Goal: Task Accomplishment & Management: Use online tool/utility

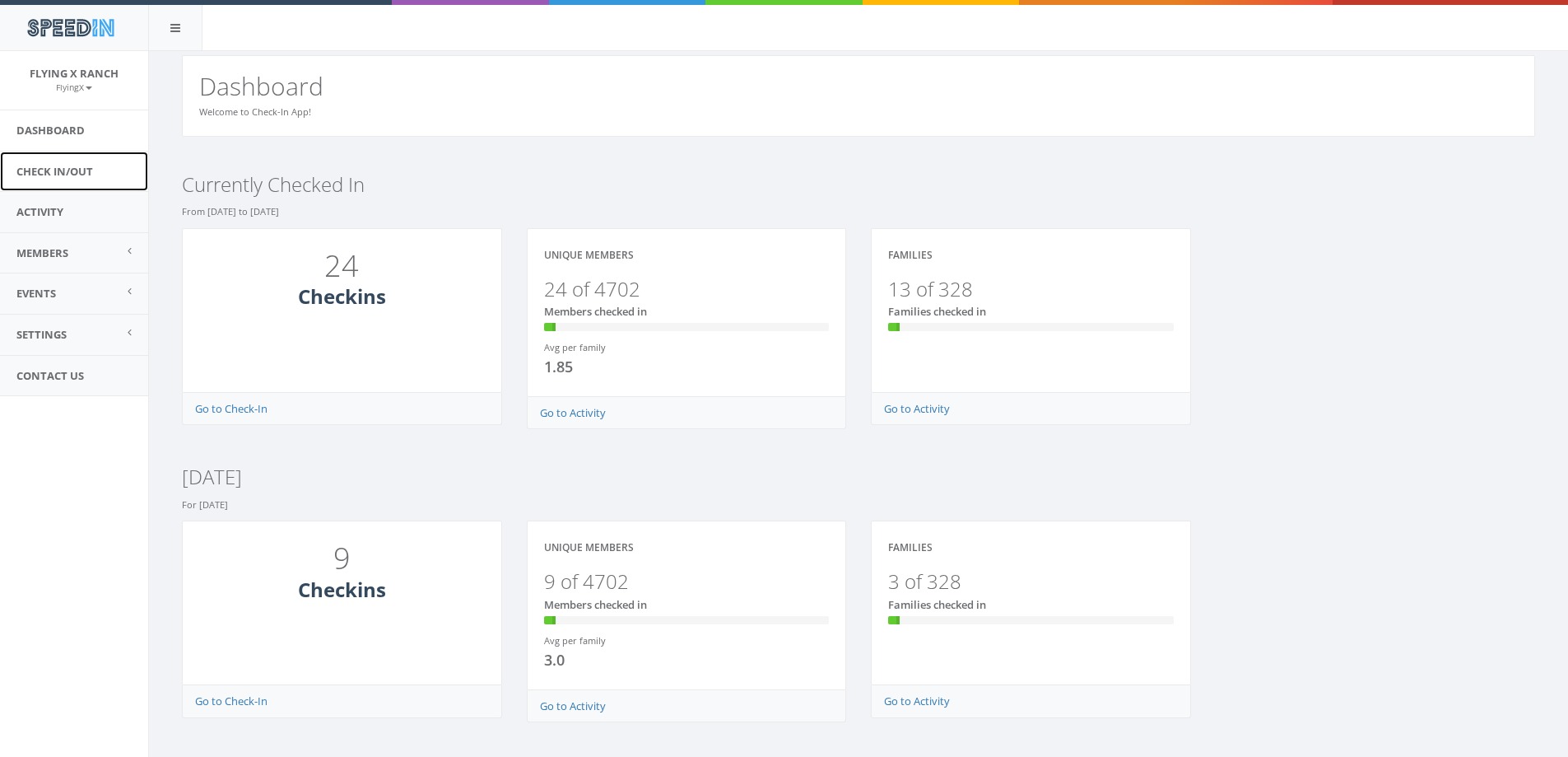
click at [85, 167] on link "Check In/Out" at bounding box center [74, 172] width 148 height 41
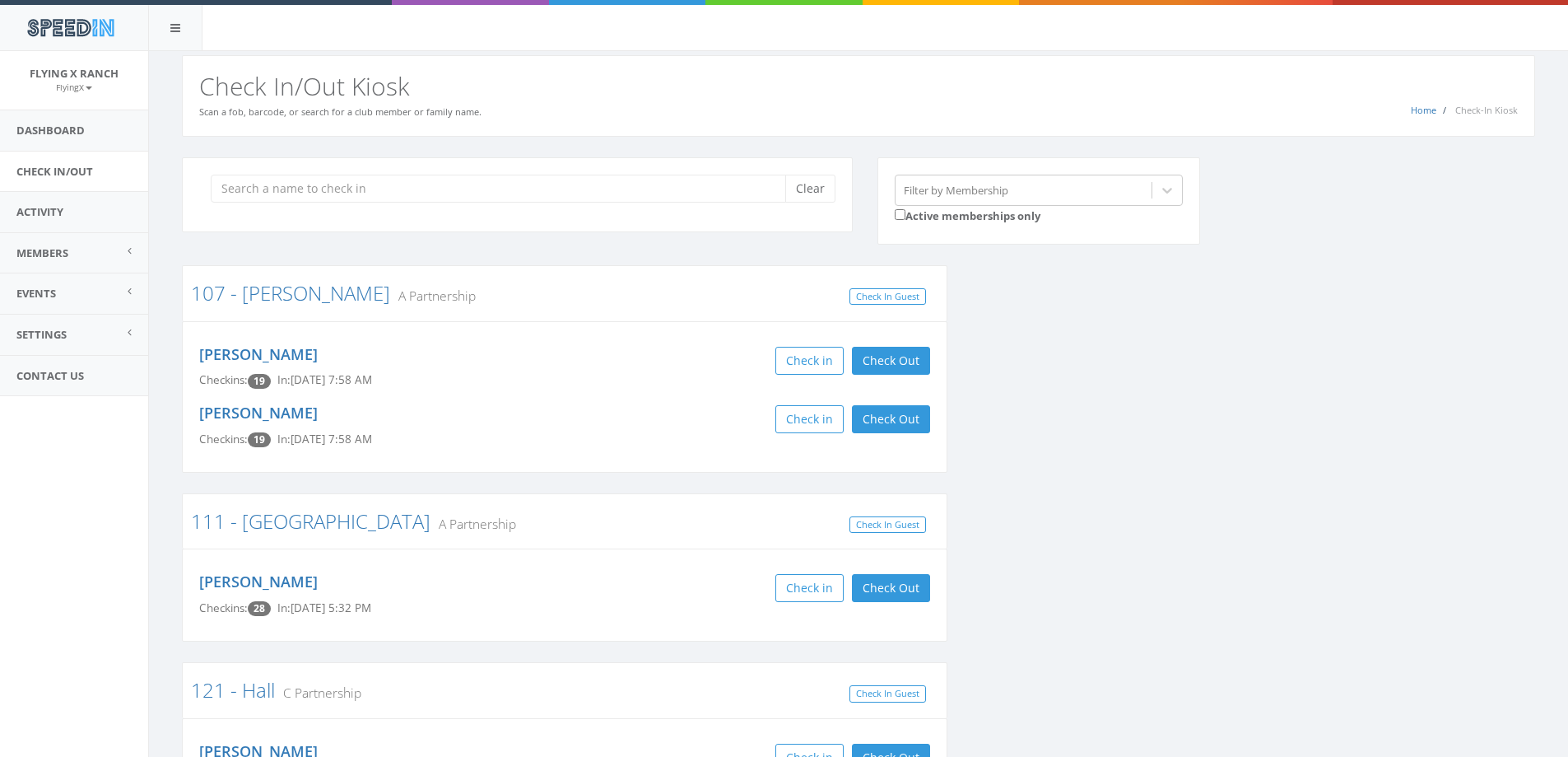
click at [301, 179] on input "search" at bounding box center [504, 188] width 587 height 28
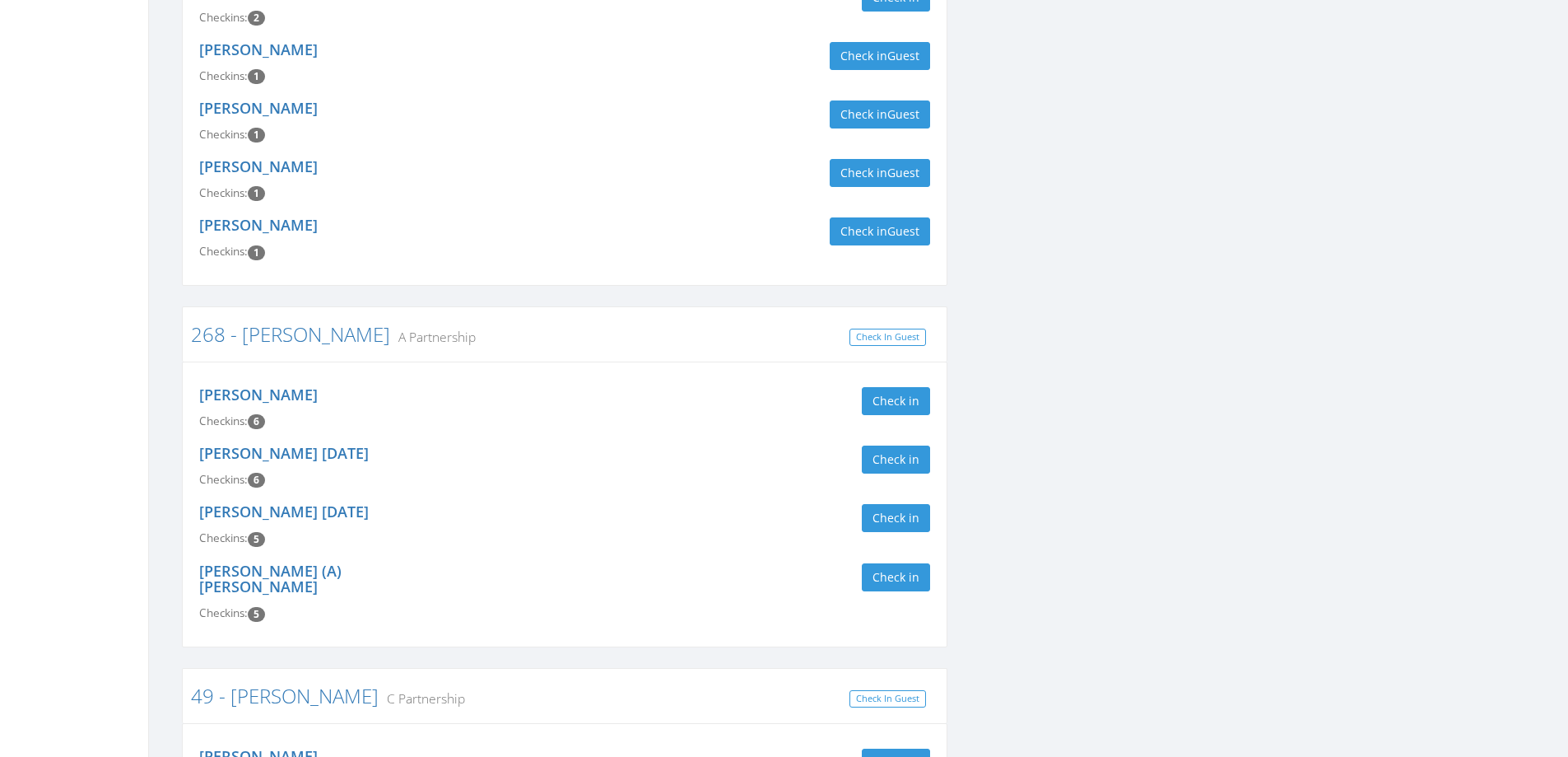
scroll to position [576, 0]
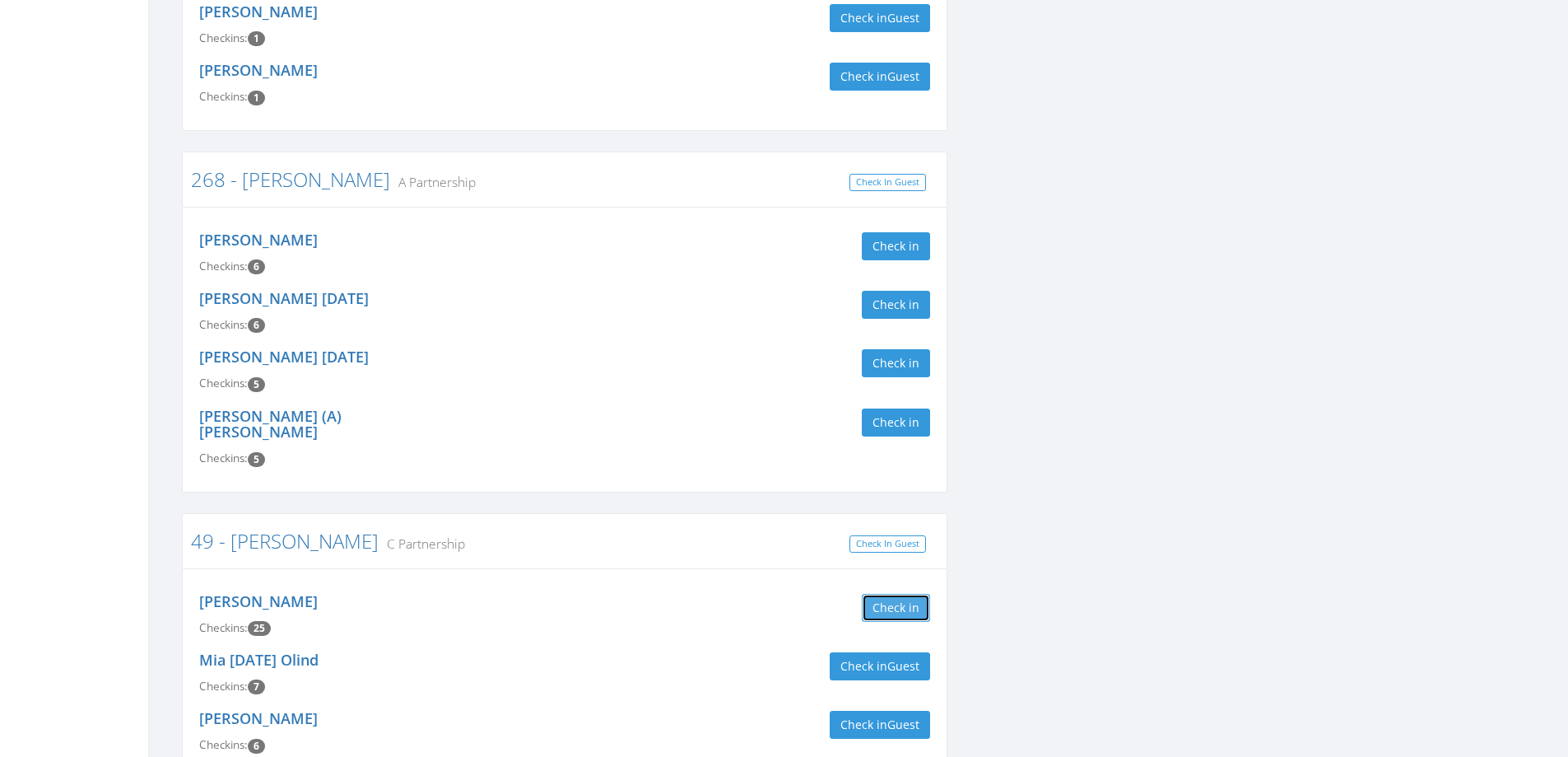
click at [880, 594] on button "Check in" at bounding box center [896, 607] width 68 height 28
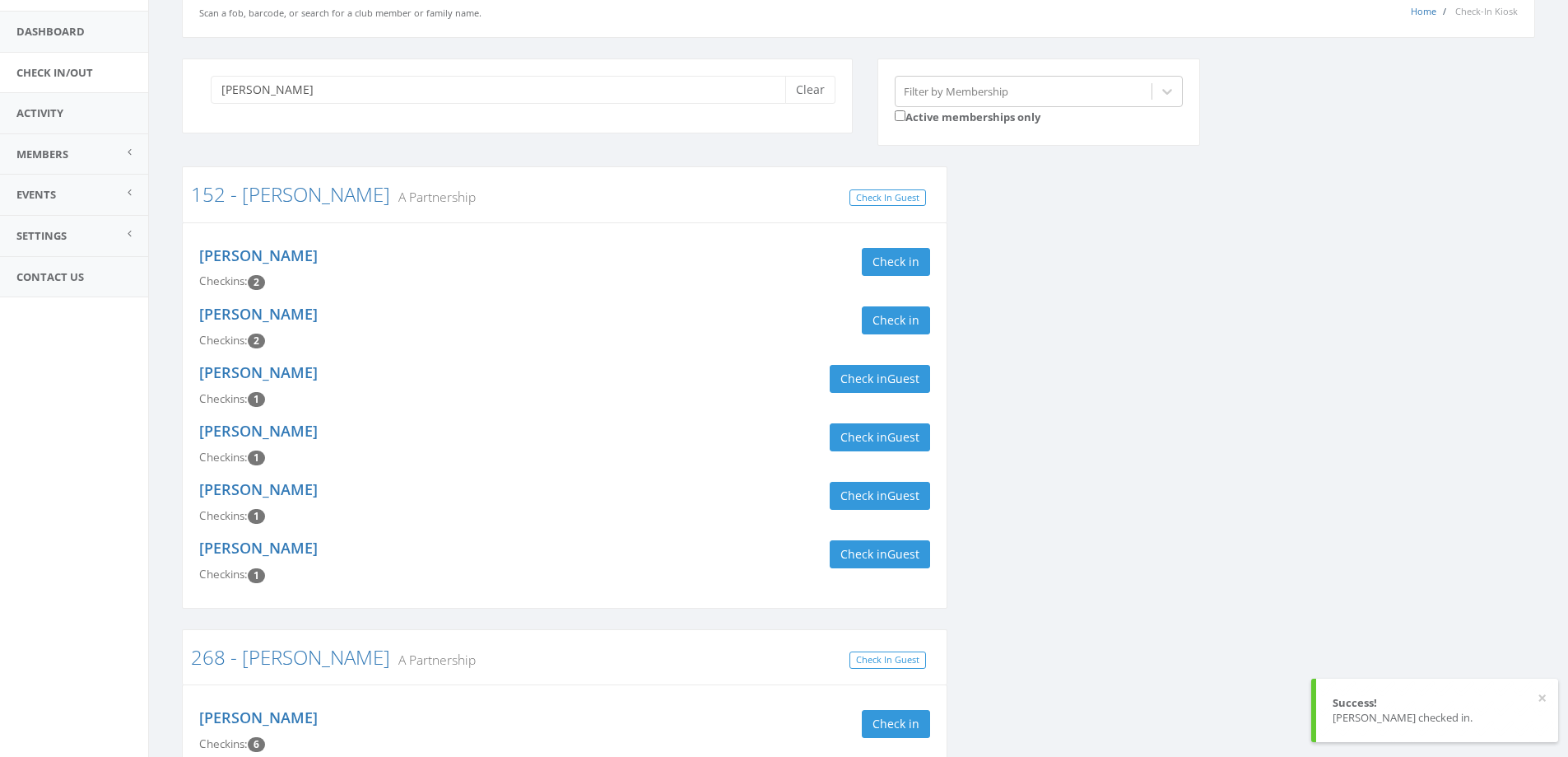
scroll to position [0, 0]
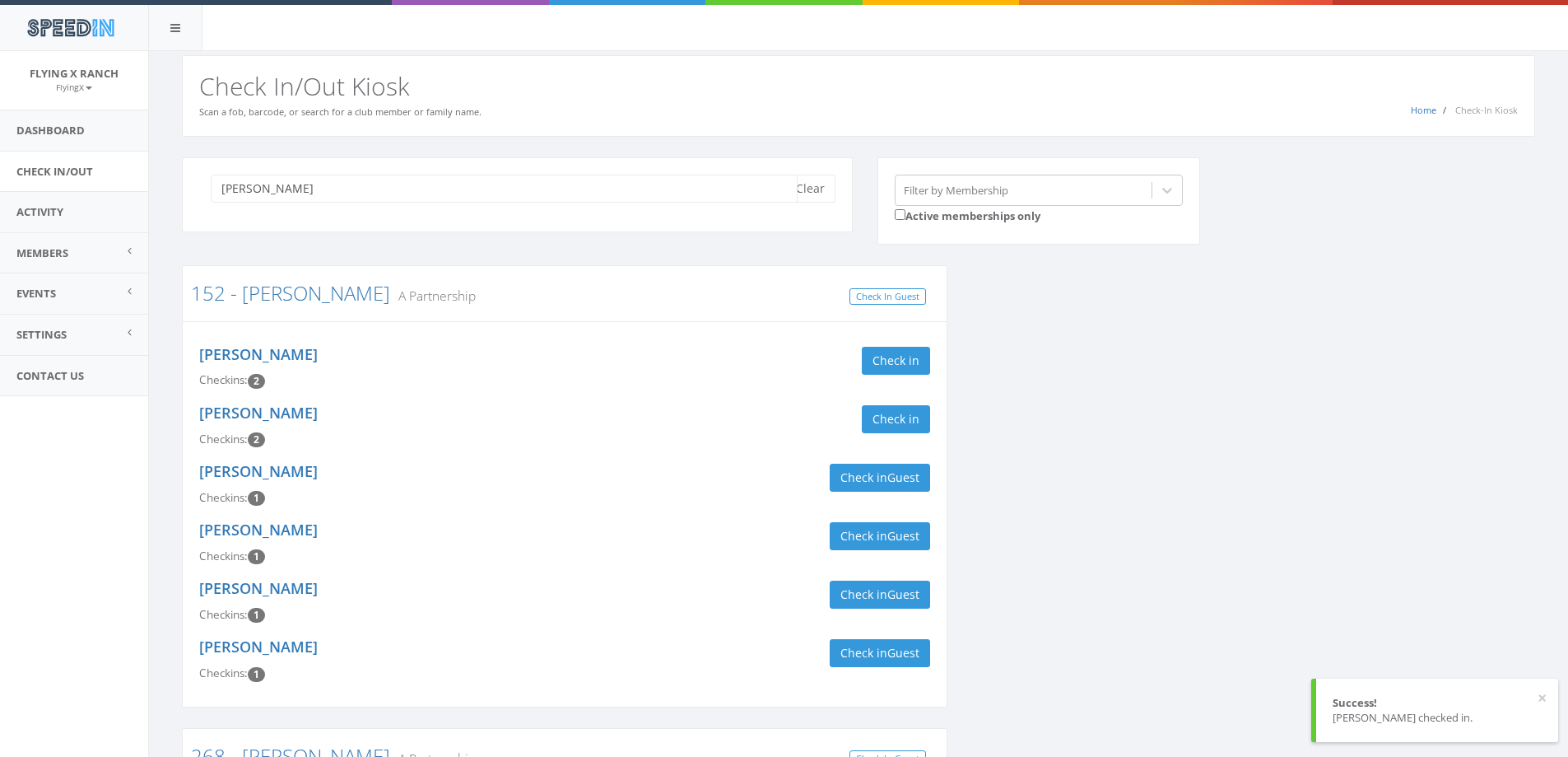
click at [299, 182] on input "[PERSON_NAME]" at bounding box center [504, 188] width 587 height 28
drag, startPoint x: 305, startPoint y: 191, endPoint x: -11, endPoint y: 137, distance: 320.6
click at [0, 137] on html "SpeedIn SpeedIn Flying X Ranch FlyingX My Profile Logout Dashboard Check In/Out…" at bounding box center [784, 378] width 1568 height 757
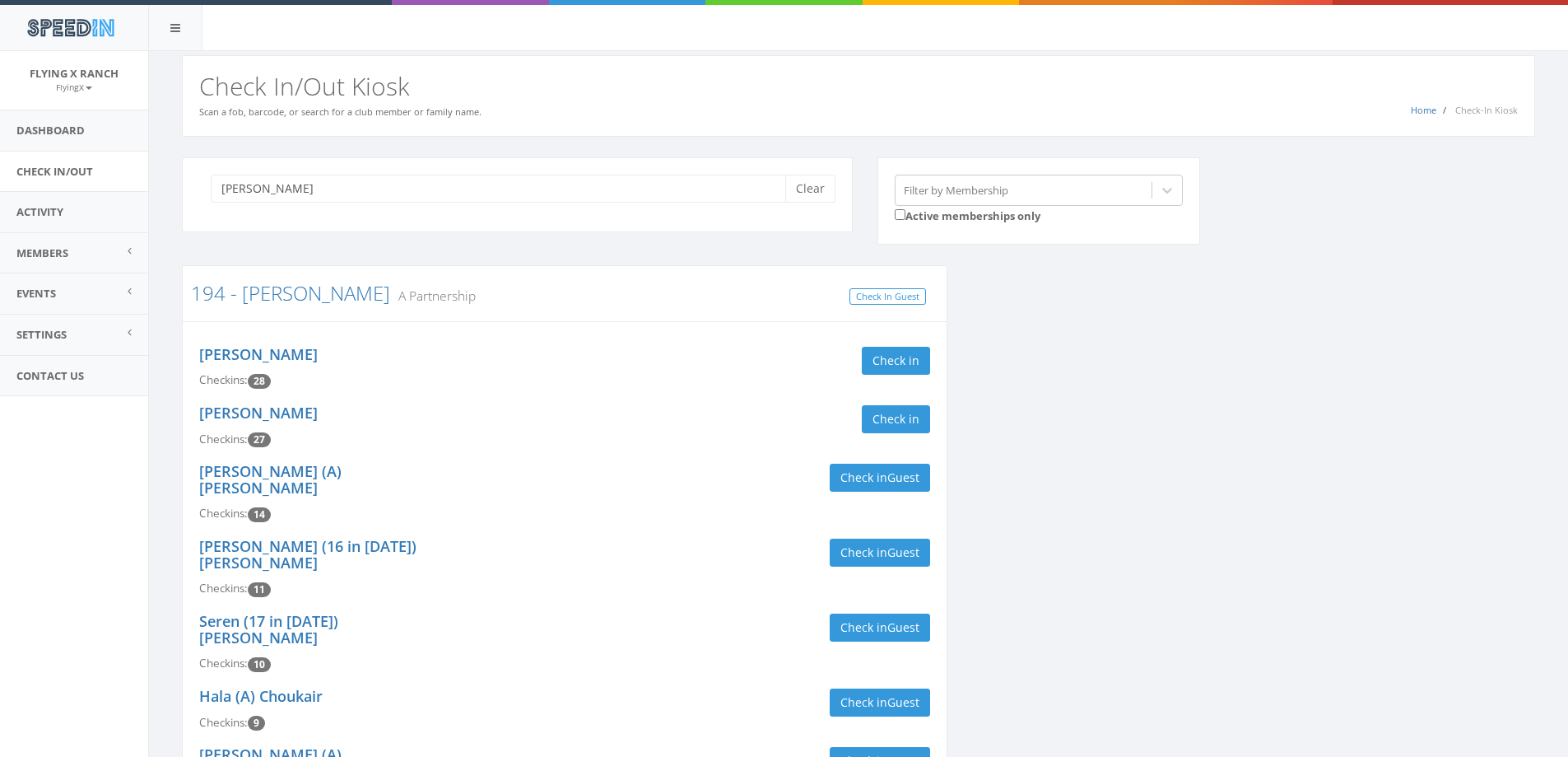
click at [896, 378] on div "[PERSON_NAME] Checkins: 28 Check in" at bounding box center [564, 367] width 756 height 58
click at [897, 367] on button "Check in" at bounding box center [896, 360] width 68 height 28
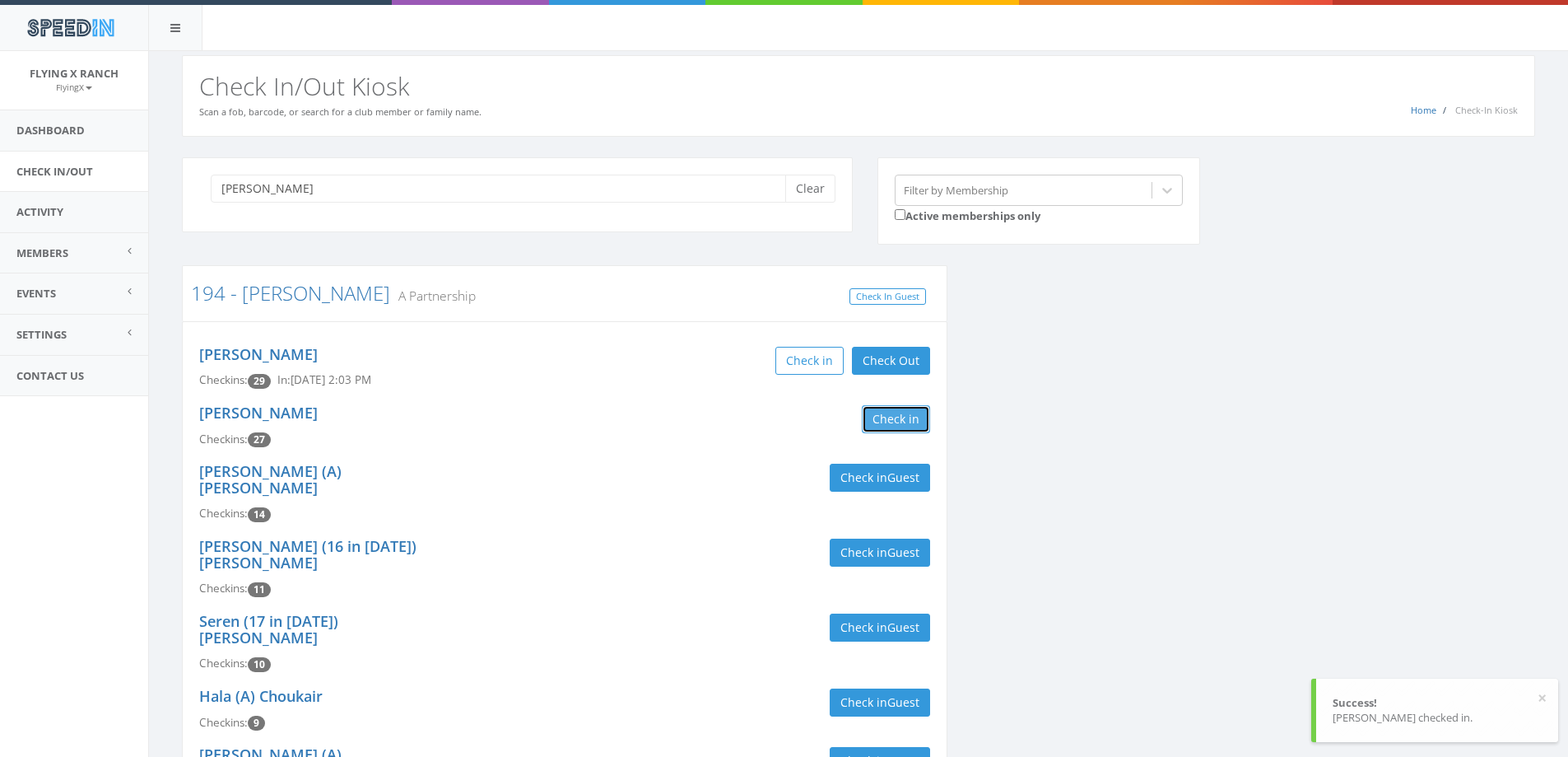
click at [897, 422] on button "Check in" at bounding box center [896, 418] width 68 height 28
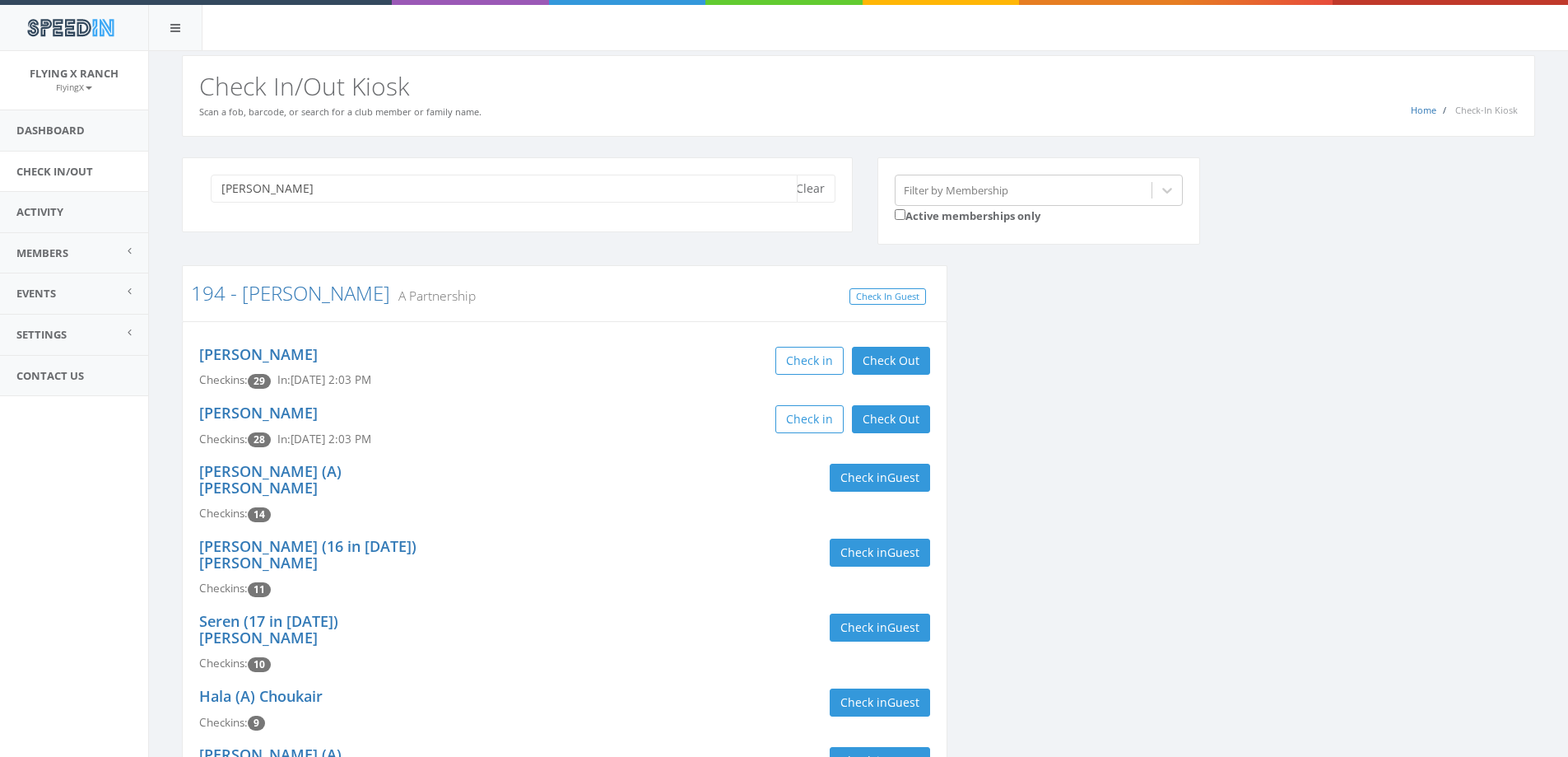
drag, startPoint x: 295, startPoint y: 187, endPoint x: -26, endPoint y: 169, distance: 321.5
click at [0, 169] on html "SpeedIn SpeedIn Flying X Ranch FlyingX My Profile Logout Dashboard Check In/Out…" at bounding box center [784, 378] width 1568 height 757
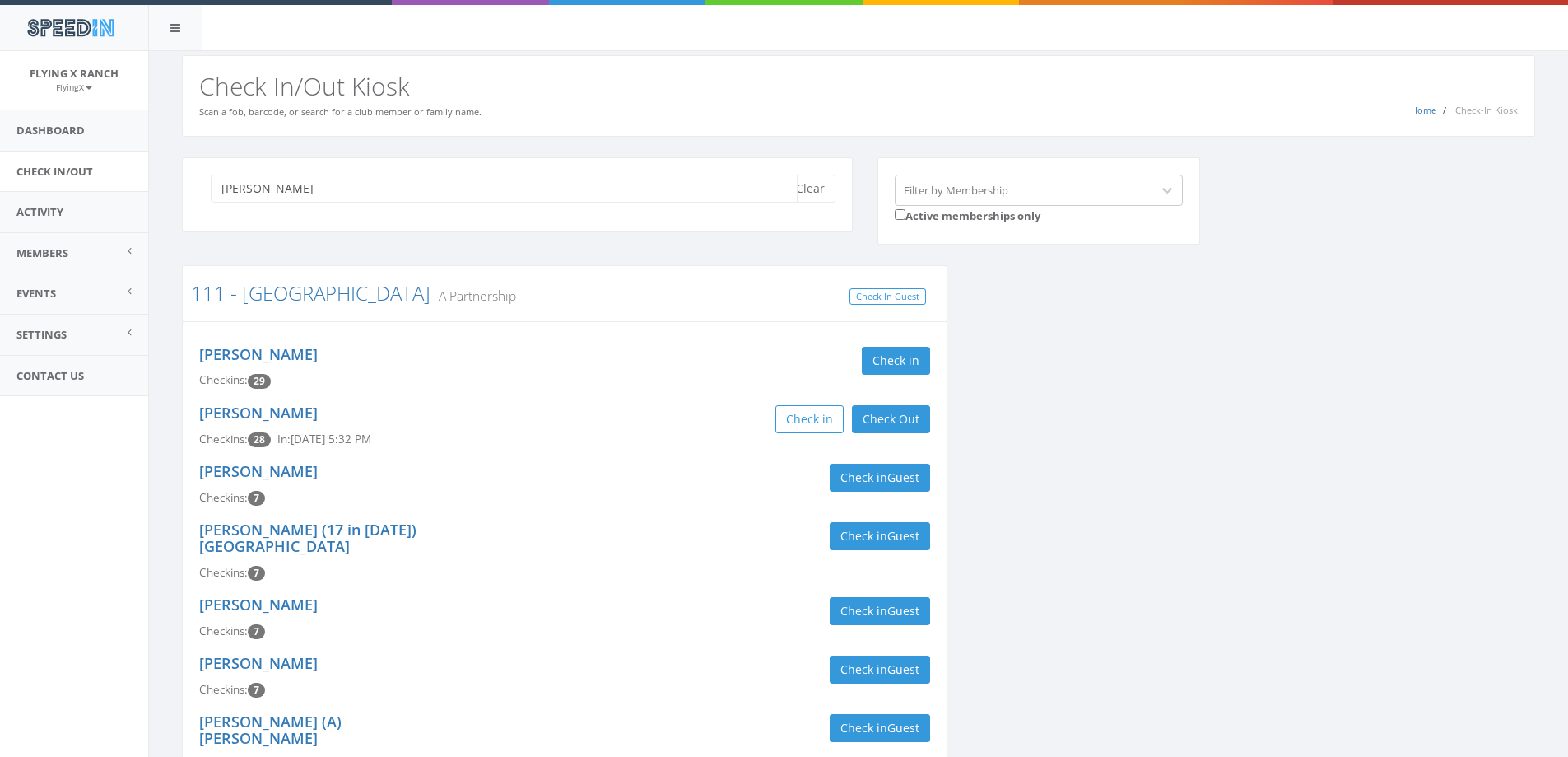
type input "Holtorf"
click at [885, 375] on div "Jane Holtorf Checkins: 29 Check in" at bounding box center [564, 367] width 756 height 58
click at [886, 362] on button "Check in" at bounding box center [896, 360] width 68 height 28
